Goal: Answer question/provide support: Share knowledge or assist other users

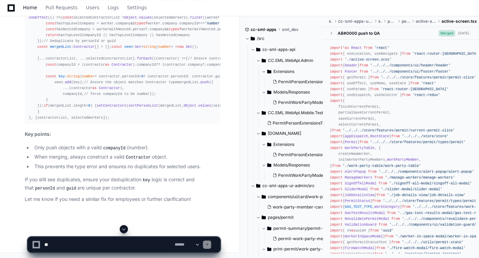
scroll to position [63003, 0]
click at [29, 6] on span "Home" at bounding box center [30, 8] width 14 height 4
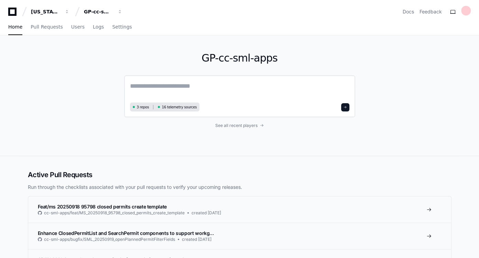
click at [193, 84] on textarea at bounding box center [239, 90] width 219 height 19
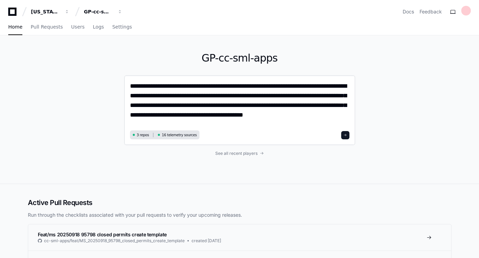
type textarea "**********"
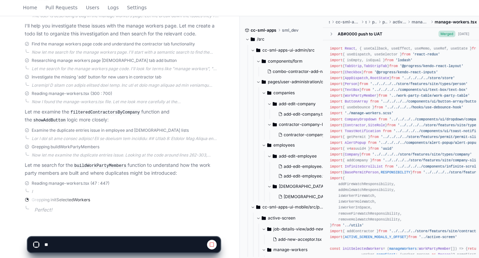
scroll to position [176, 0]
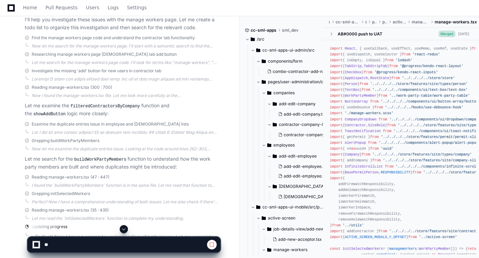
click at [123, 228] on span at bounding box center [124, 229] width 6 height 6
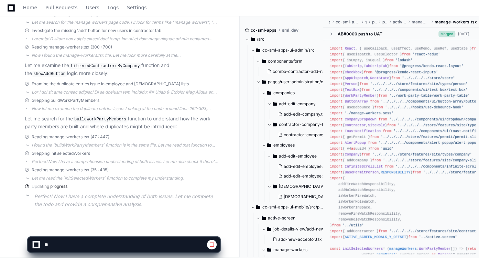
scroll to position [219, 0]
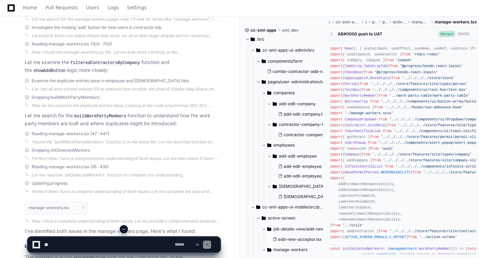
click at [105, 238] on textarea at bounding box center [108, 244] width 130 height 15
click at [124, 235] on app-app-chat-input "**********" at bounding box center [124, 239] width 193 height 28
click at [124, 228] on span at bounding box center [124, 229] width 6 height 6
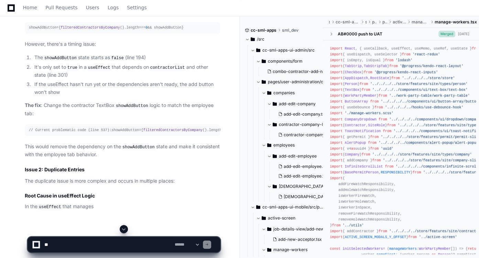
scroll to position [476, 0]
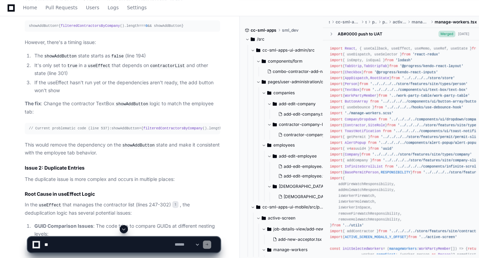
click at [127, 228] on span at bounding box center [124, 229] width 6 height 6
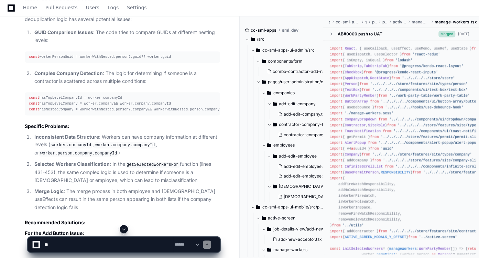
click at [127, 228] on span at bounding box center [124, 229] width 6 height 6
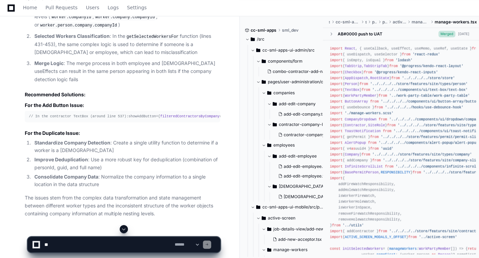
click at [127, 228] on span at bounding box center [124, 229] width 6 height 6
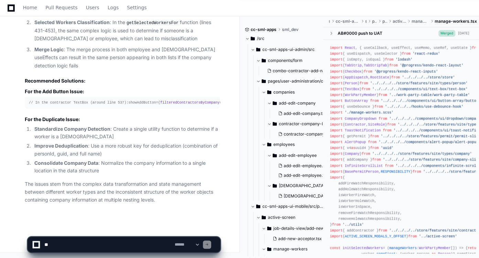
click at [116, 244] on textarea at bounding box center [108, 244] width 130 height 15
paste textarea "**********"
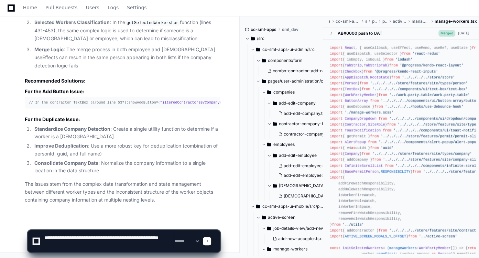
type textarea "**********"
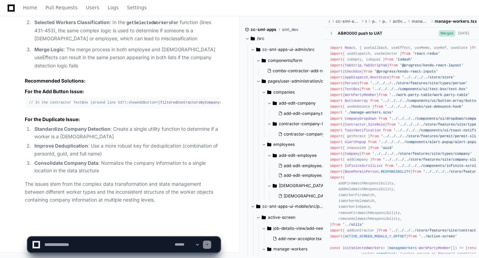
scroll to position [0, 0]
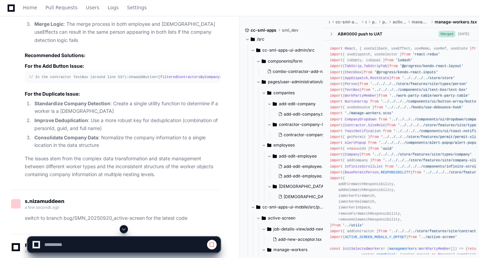
click at [127, 228] on span at bounding box center [124, 229] width 6 height 6
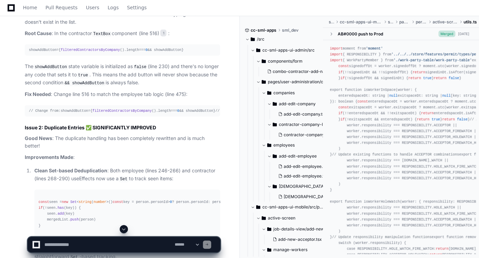
scroll to position [1396, 0]
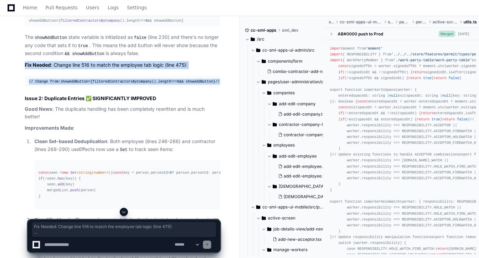
drag, startPoint x: 150, startPoint y: 133, endPoint x: 24, endPoint y: 90, distance: 133.6
click at [24, 90] on div "manage-workers.tsx 1 utils.ts 2 It looks like the `getMostRecentWorkPartyMember…" at bounding box center [115, 149] width 209 height 486
copy article "Fix Needed : Change line 516 to match the employee tab logic (line 475): // Cha…"
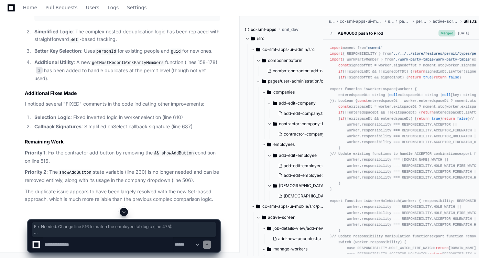
scroll to position [1635, 0]
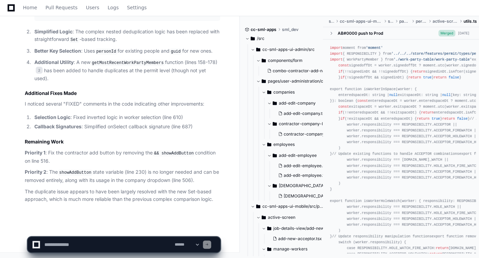
click at [116, 171] on p "Priority 2 : The showAddButton state variable (line 230) is no longer needed an…" at bounding box center [122, 176] width 195 height 16
click at [110, 241] on textarea at bounding box center [108, 244] width 130 height 15
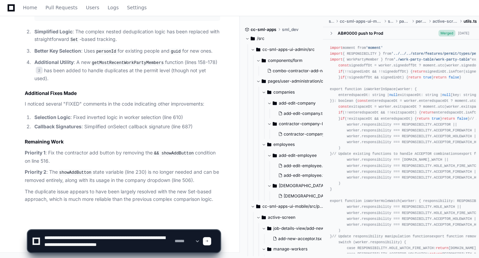
type textarea "**********"
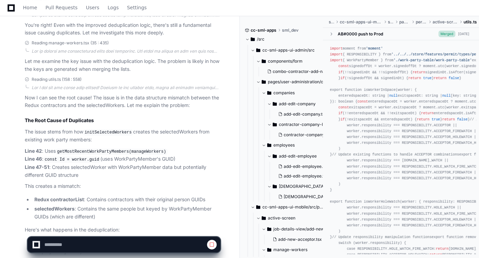
scroll to position [2071, 0]
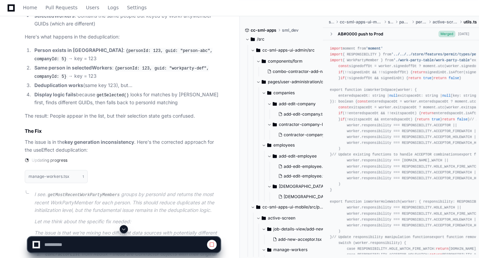
click at [119, 154] on p "The issue is in the key generation inconsistency . Here's the corrected approac…" at bounding box center [122, 146] width 195 height 16
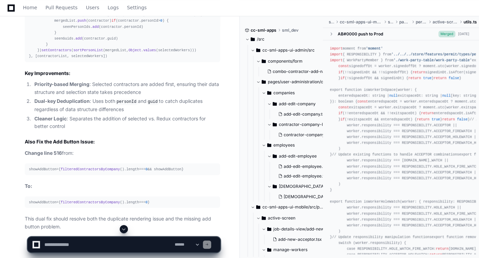
scroll to position [2484, 0]
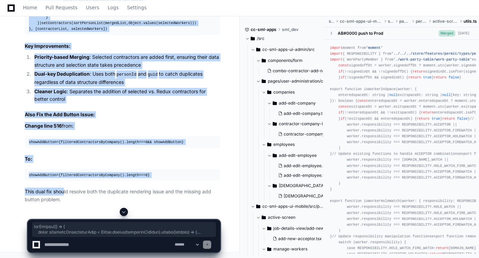
scroll to position [2680, 0]
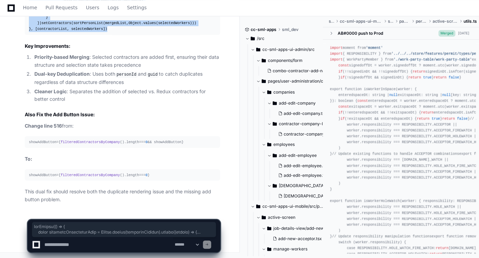
drag, startPoint x: 29, startPoint y: 42, endPoint x: 112, endPoint y: 32, distance: 83.5
copy div "useEffect ( () => { const selectedContractorList = Object . values (selectedWor…"
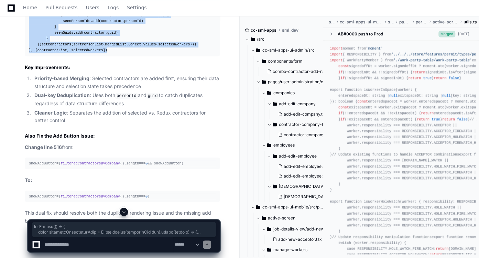
scroll to position [2487, 0]
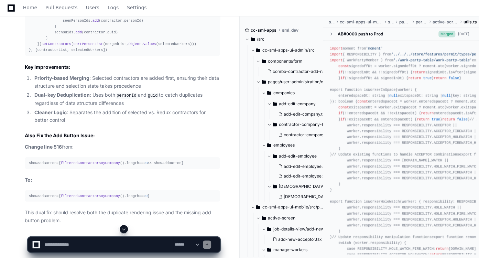
click at [131, 240] on textarea at bounding box center [108, 244] width 130 height 15
type textarea "**********"
click at [126, 225] on div at bounding box center [124, 229] width 193 height 8
click at [125, 227] on span at bounding box center [124, 229] width 6 height 6
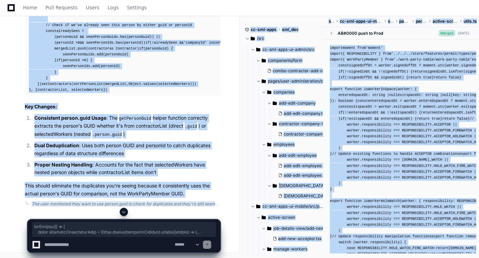
scroll to position [3270, 0]
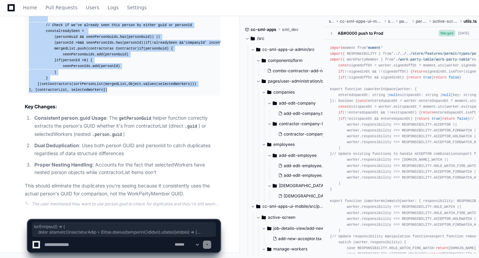
drag, startPoint x: 28, startPoint y: 71, endPoint x: 113, endPoint y: 92, distance: 87.2
click at [113, 92] on pre "useEffect ( () => { const selectedContractorList = Object . values (selectedWor…" at bounding box center [122, 25] width 195 height 141
copy div "useEffect ( () => { const selectedContractorList = Object . values (selectedWor…"
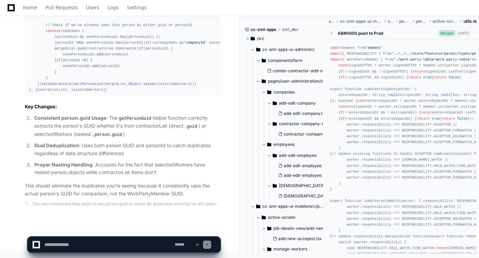
click at [124, 193] on p "This should eliminate the duplicates you're seeing because it consistently uses…" at bounding box center [122, 190] width 195 height 16
click at [108, 245] on textarea at bounding box center [108, 244] width 130 height 15
type textarea "*"
type textarea "**********"
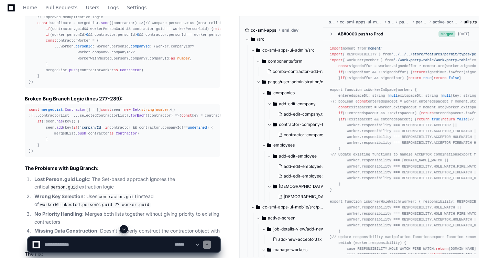
scroll to position [3381, 0]
click at [126, 227] on span at bounding box center [124, 229] width 6 height 6
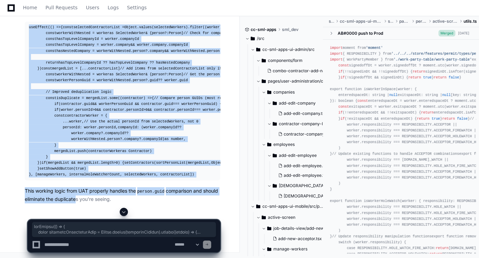
scroll to position [4277, 0]
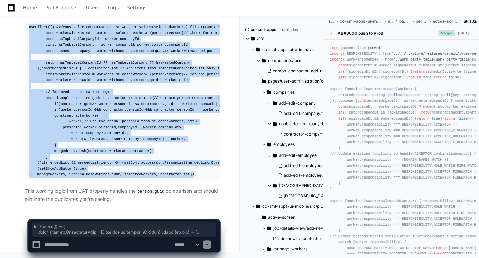
drag, startPoint x: 29, startPoint y: 109, endPoint x: 181, endPoint y: 174, distance: 165.9
click at [181, 174] on div "useEffect ( () => { const selectedContractorList = Object . values (selectedWor…" at bounding box center [122, 100] width 187 height 153
copy div "useEffect ( () => { const selectedContractorList = Object . values (selectedWor…"
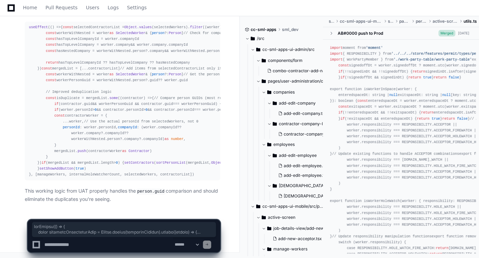
click at [143, 243] on textarea at bounding box center [108, 244] width 130 height 15
click at [128, 201] on p "This working logic from UAT properly handles the person.guid comparison and sho…" at bounding box center [122, 195] width 195 height 16
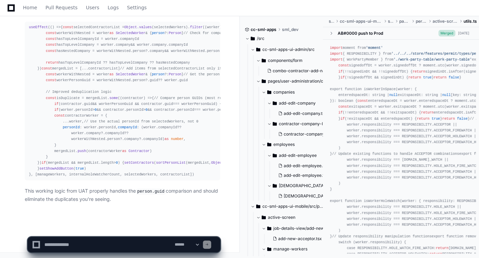
click at [118, 247] on textarea at bounding box center [108, 244] width 130 height 15
click at [153, 245] on textarea at bounding box center [108, 244] width 130 height 15
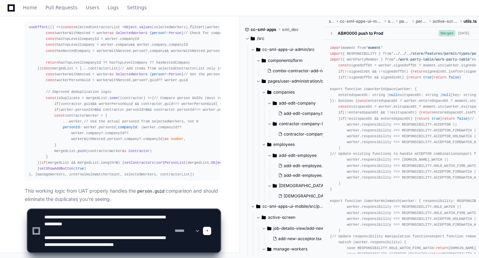
scroll to position [16, 0]
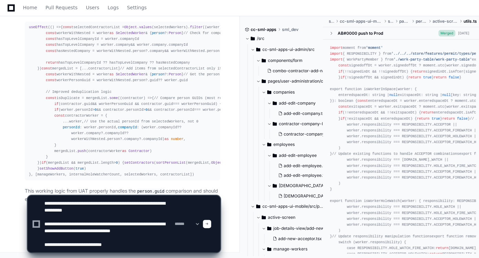
paste textarea "**********"
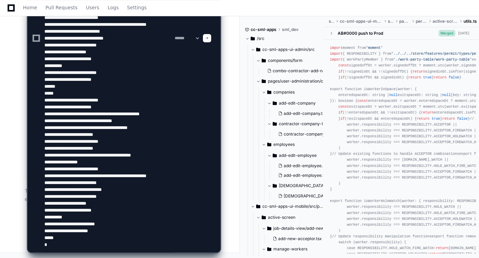
scroll to position [25, 0]
click at [92, 87] on textarea at bounding box center [108, 38] width 130 height 428
click at [62, 244] on textarea at bounding box center [108, 38] width 130 height 428
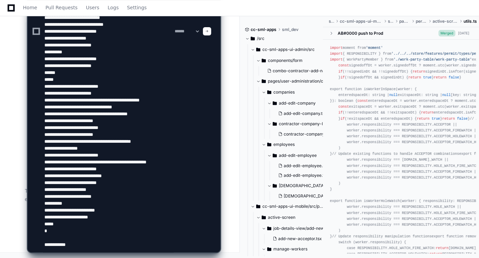
paste textarea "******"
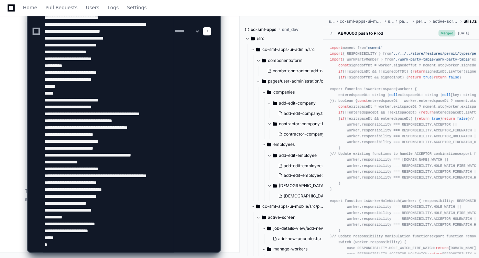
scroll to position [55, 0]
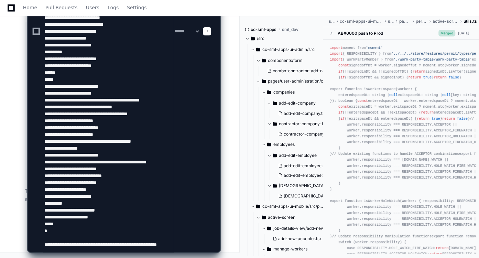
click at [101, 247] on textarea at bounding box center [108, 32] width 130 height 442
type textarea "**********"
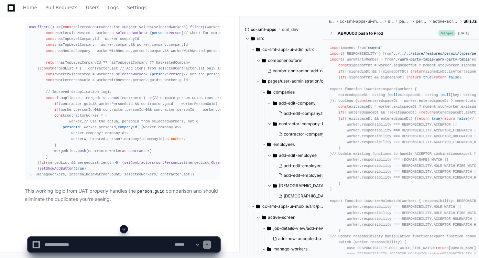
scroll to position [0, 0]
click at [125, 229] on span at bounding box center [124, 229] width 6 height 6
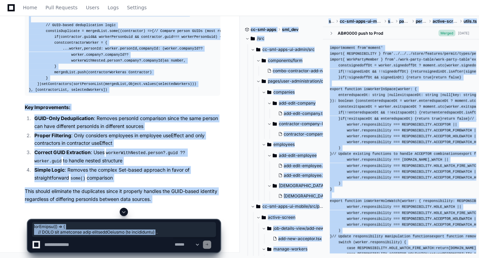
scroll to position [5315, 0]
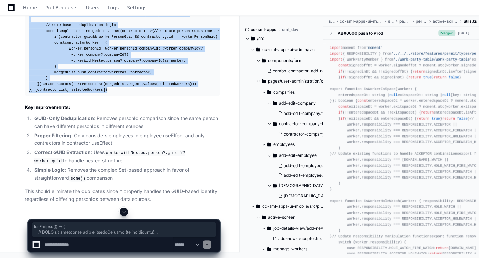
drag, startPoint x: 28, startPoint y: 69, endPoint x: 105, endPoint y: 178, distance: 133.4
copy div "useEffect ( () => { // ONLY get employees from selectedWorkers (no contractors)…"
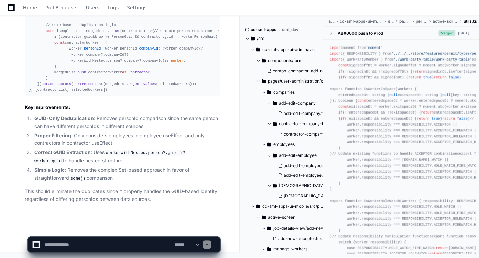
click at [146, 171] on li "Simple Logic : Removes the complex Set-based approach in favor of straightforwa…" at bounding box center [126, 174] width 188 height 16
click at [129, 240] on textarea at bounding box center [108, 244] width 130 height 15
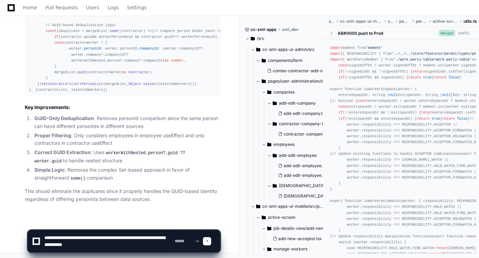
type textarea "**********"
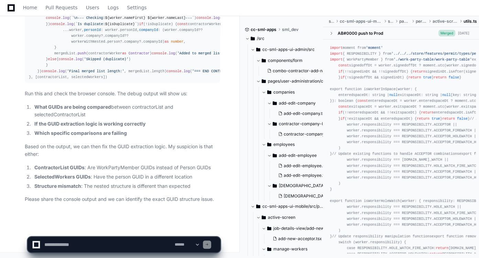
scroll to position [6088, 0]
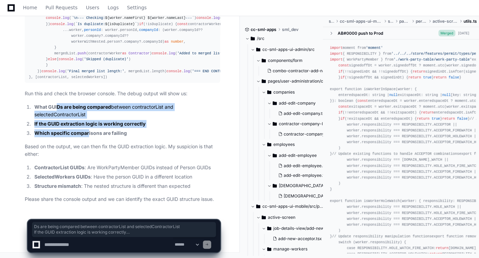
drag, startPoint x: 58, startPoint y: 109, endPoint x: 89, endPoint y: 131, distance: 38.4
click at [89, 131] on ol "What GUIDs are being compared between contractorList and selectedContractorList…" at bounding box center [122, 120] width 195 height 34
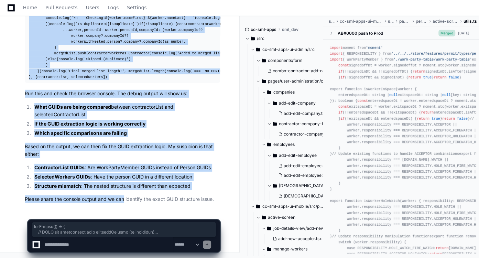
scroll to position [6089, 0]
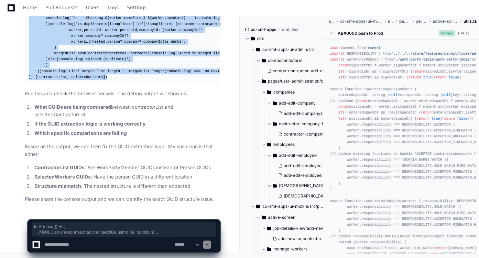
drag, startPoint x: 28, startPoint y: 49, endPoint x: 104, endPoint y: 79, distance: 81.5
click at [104, 79] on pre "useEffect ( () => { // ONLY get contractors from selectedWorkers (no employees)…" at bounding box center [122, 15] width 195 height 135
copy div "useEffect ( () => { // ONLY get contractors from selectedWorkers (no employees)…"
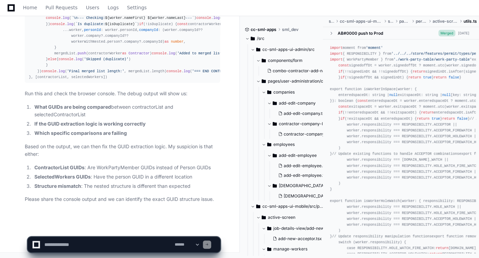
click at [115, 243] on textarea at bounding box center [108, 244] width 130 height 15
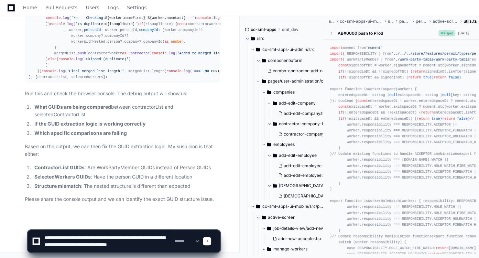
scroll to position [2, 0]
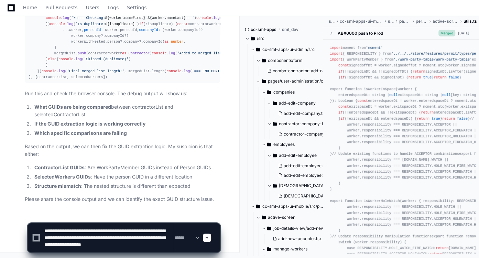
type textarea "**********"
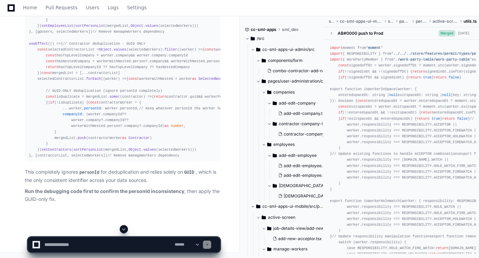
scroll to position [6598, 0]
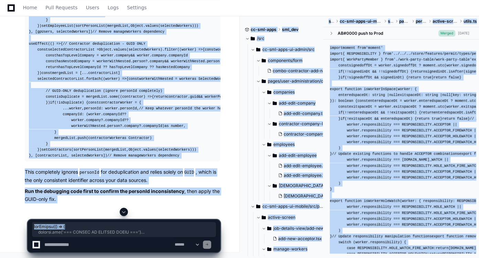
drag, startPoint x: 28, startPoint y: 32, endPoint x: 151, endPoint y: 217, distance: 221.9
click at [151, 217] on app-app-chat-input "**********" at bounding box center [124, 230] width 193 height 45
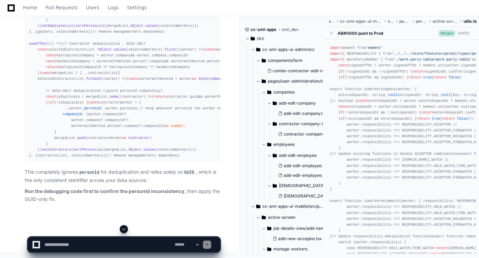
scroll to position [6603, 0]
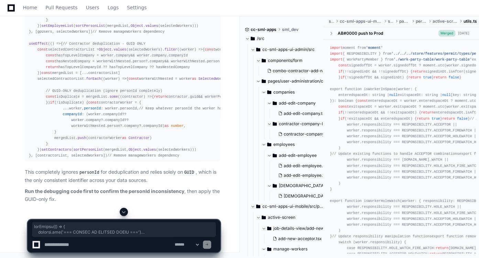
drag, startPoint x: 149, startPoint y: 213, endPoint x: 26, endPoint y: 29, distance: 220.9
copy div "useEffect ( () => { console . log ( '=== PERSON ID MAPPING DEBUG ===' ) console…"
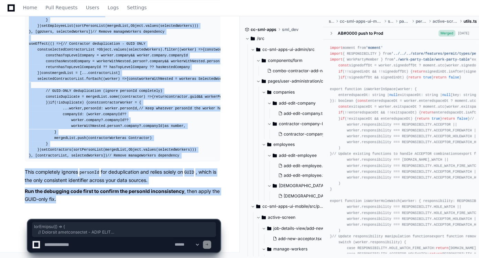
scroll to position [7070, 0]
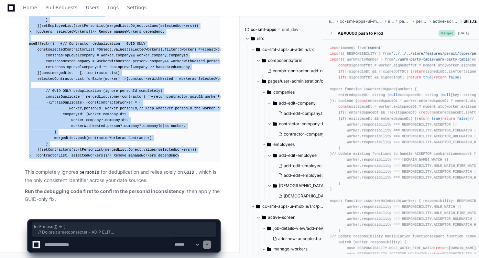
drag, startPoint x: 28, startPoint y: 81, endPoint x: 170, endPoint y: 156, distance: 160.0
click at [170, 156] on pre "useEffect ( () => { // Employee deduplication - GUID ONLY const selectedEmploye…" at bounding box center [122, 53] width 195 height 218
copy div "useEffect ( () => { // Employee deduplication - GUID ONLY const selectedEmploye…"
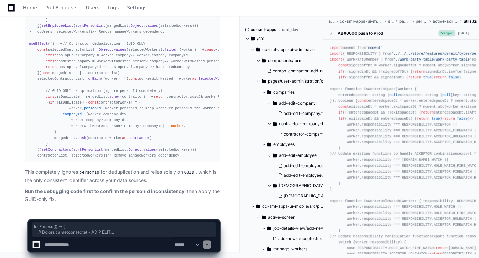
click at [191, 195] on p "Run the debugging code first to confirm the personId inconsistency , then apply…" at bounding box center [122, 195] width 195 height 16
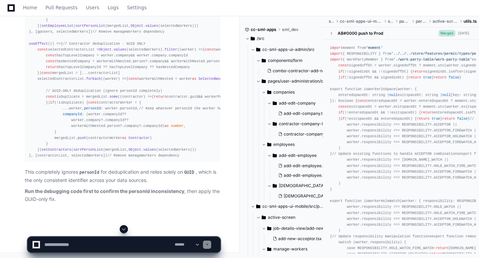
scroll to position [6546, 0]
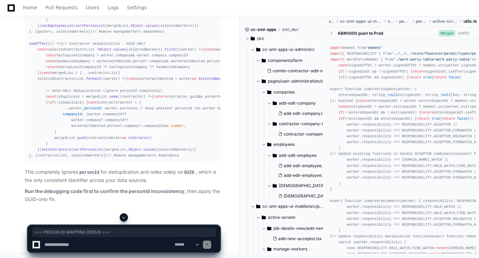
drag, startPoint x: 123, startPoint y: 92, endPoint x: 61, endPoint y: 91, distance: 61.6
copy span "=== PERSON ID MAPPING DEBUG ==="
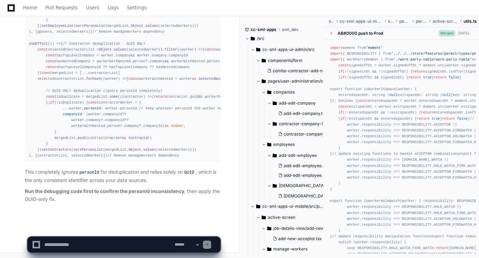
click at [108, 243] on textarea at bounding box center [108, 244] width 130 height 15
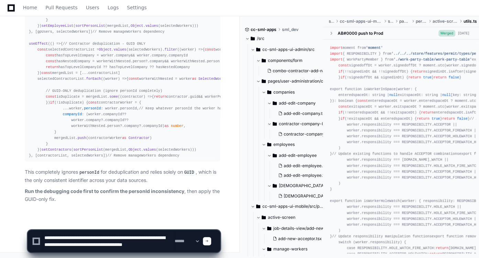
scroll to position [2, 0]
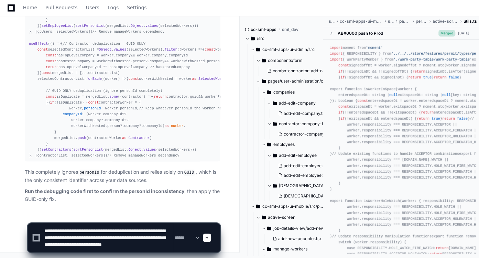
type textarea "**********"
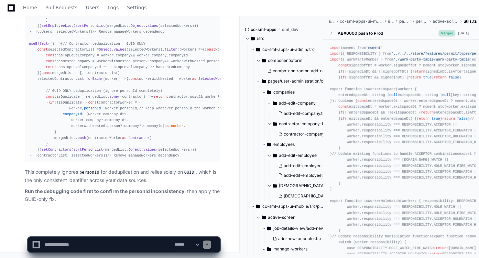
scroll to position [0, 0]
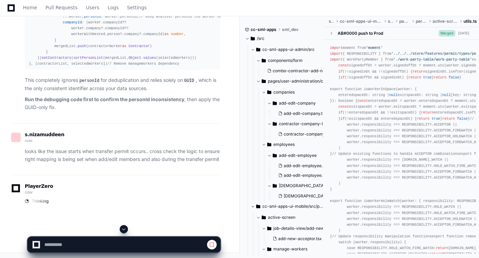
click at [124, 230] on span at bounding box center [124, 229] width 6 height 6
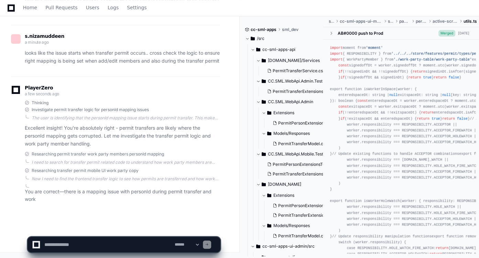
scroll to position [7265, 0]
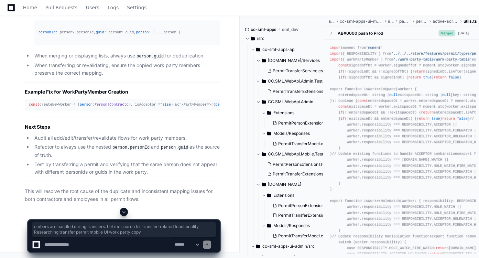
drag, startPoint x: 194, startPoint y: 169, endPoint x: 190, endPoint y: 161, distance: 8.8
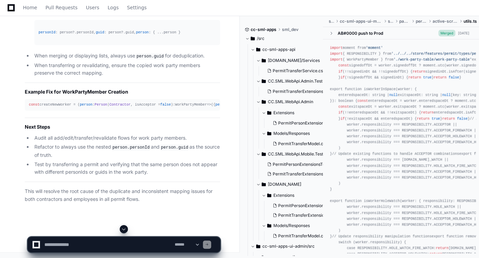
scroll to position [7909, 0]
